Goal: Navigation & Orientation: Understand site structure

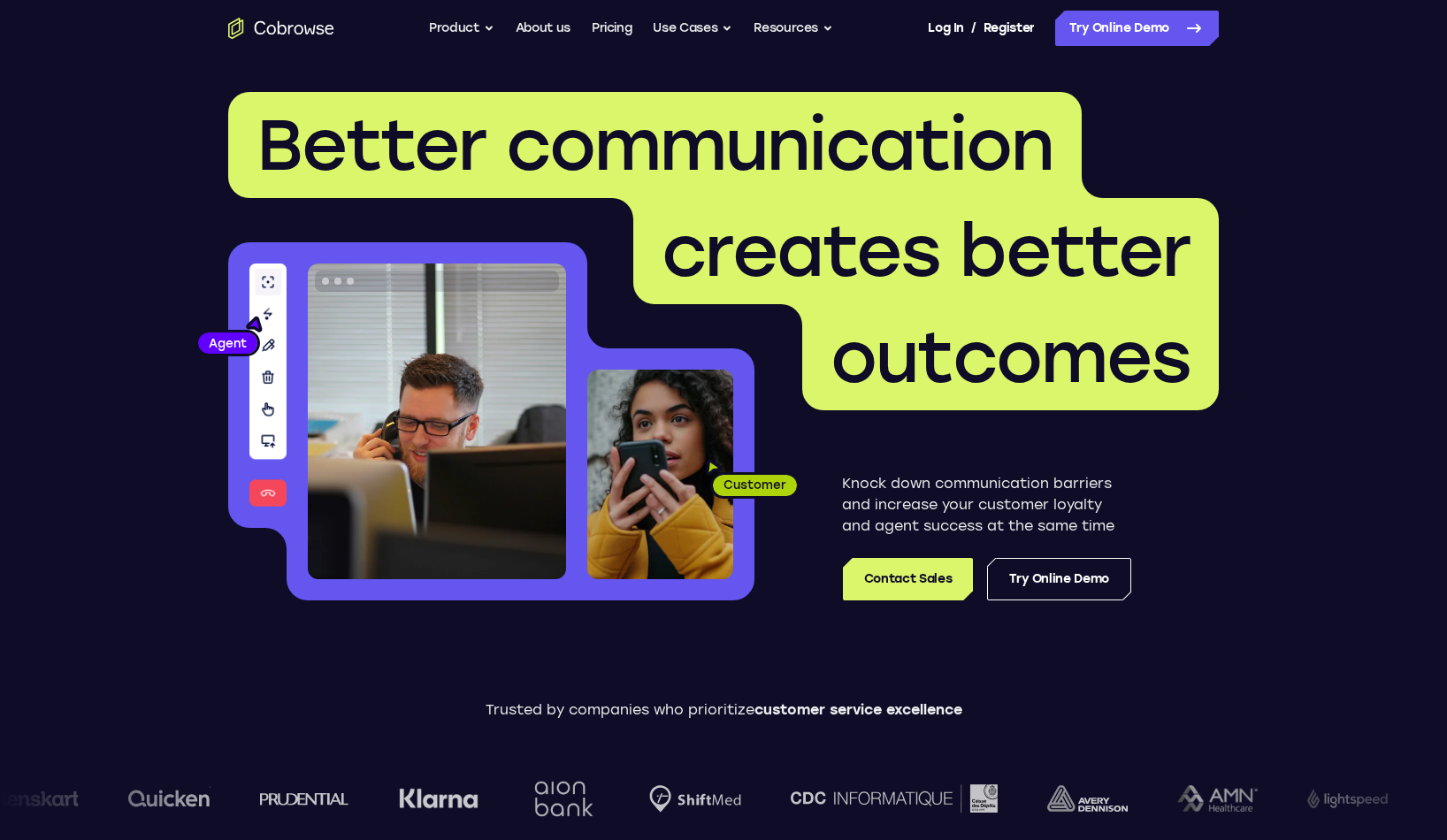
click at [200, 459] on header "Better communication creates better outcomes Customer Agent Agent Knock down co…" at bounding box center [723, 353] width 1132 height 593
click at [484, 32] on button "Product" at bounding box center [461, 28] width 65 height 36
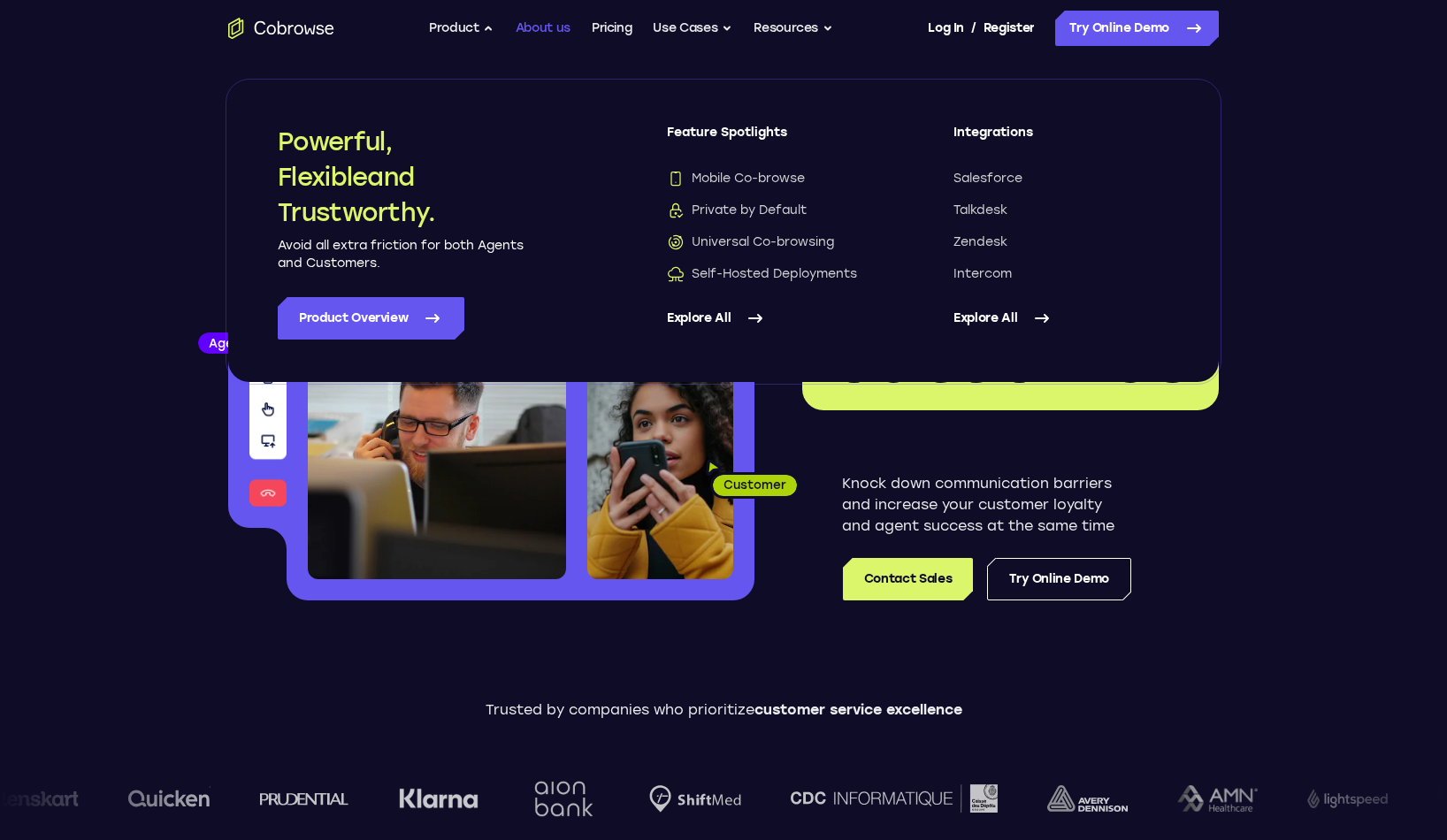
click at [550, 27] on link "About us" at bounding box center [544, 28] width 55 height 36
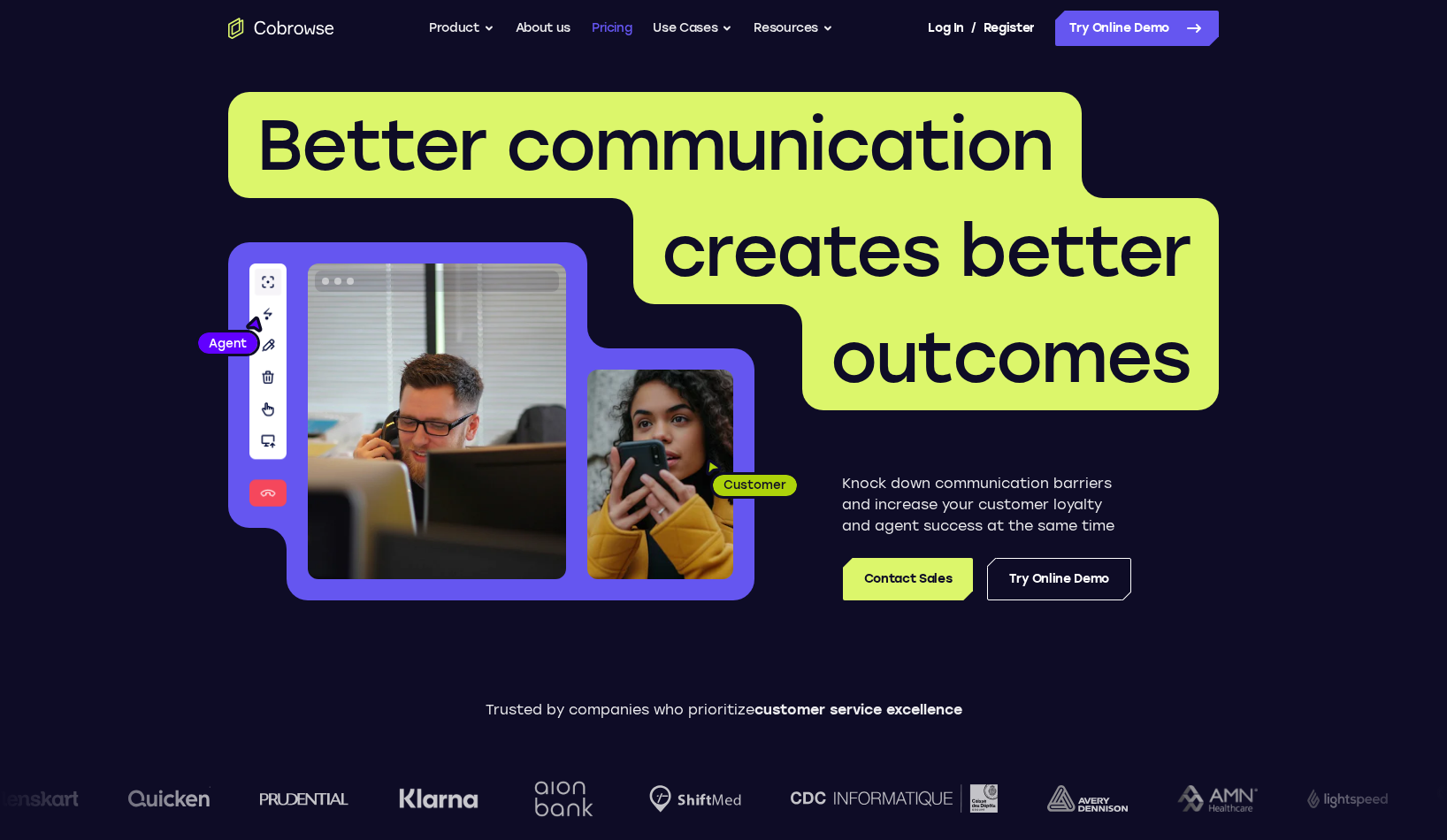
click at [603, 27] on link "Pricing" at bounding box center [611, 28] width 40 height 36
click at [701, 22] on button "Use Cases" at bounding box center [692, 28] width 80 height 36
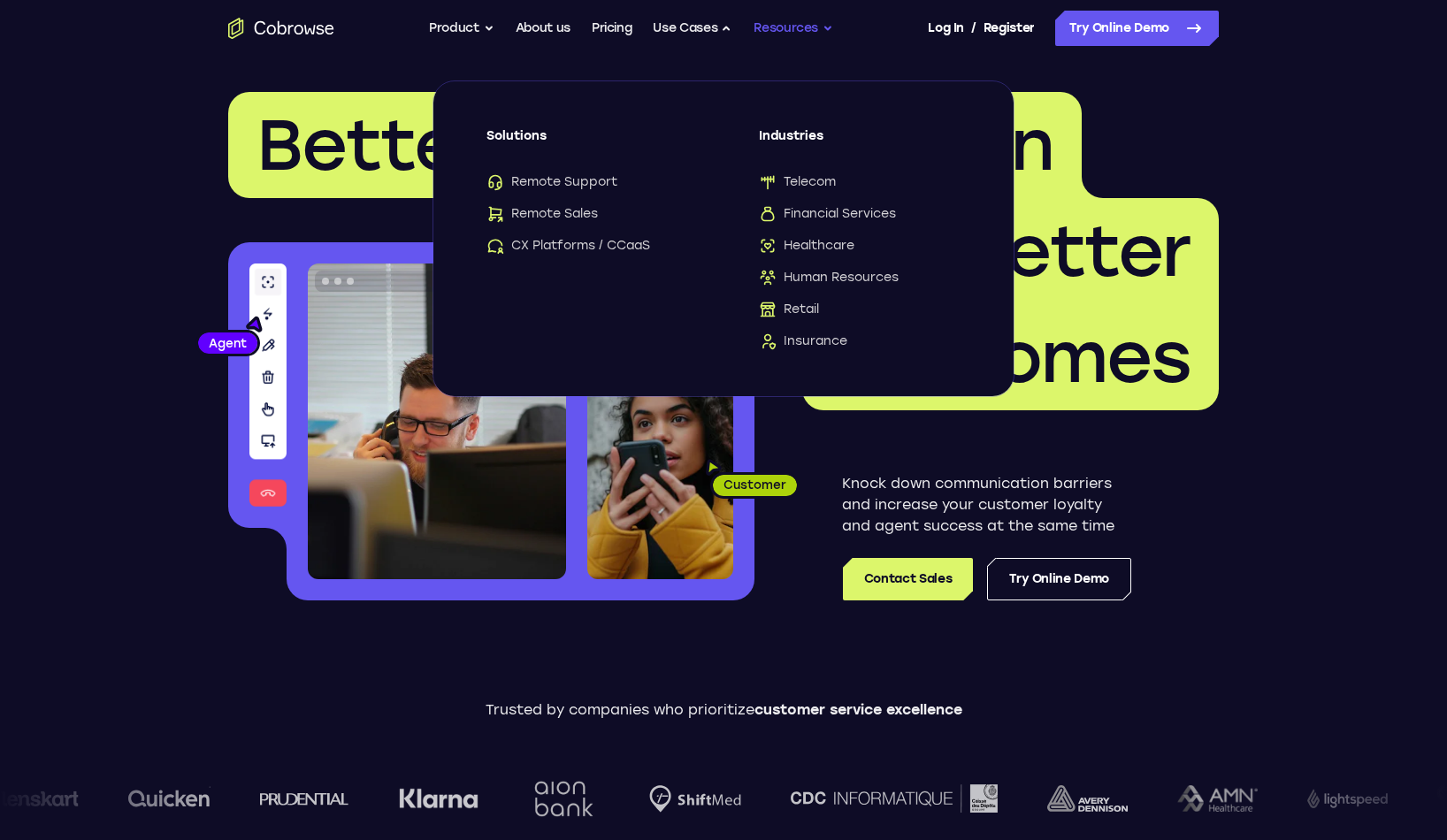
click at [794, 28] on button "Resources" at bounding box center [793, 28] width 80 height 36
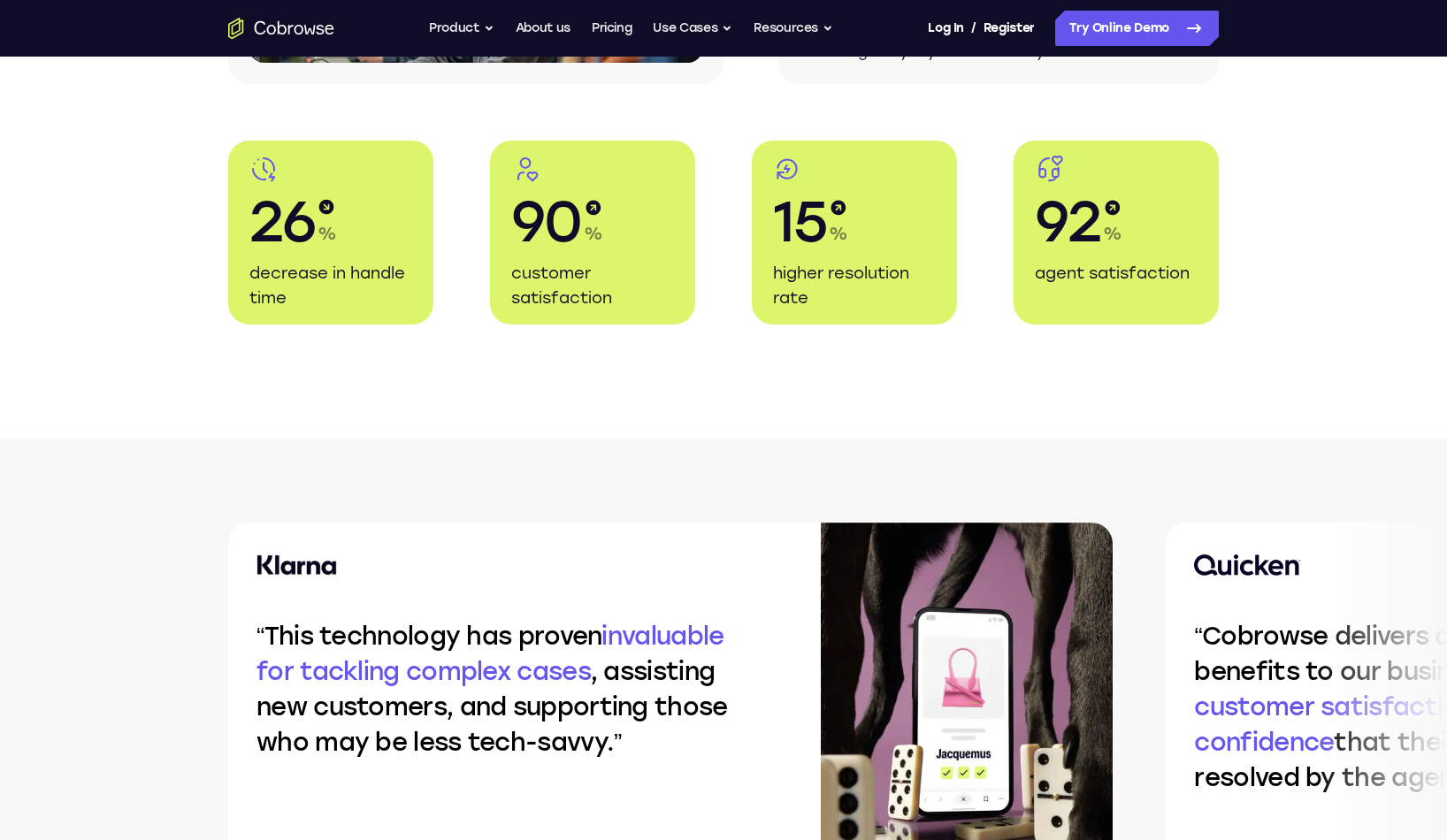
scroll to position [5307, 0]
